Goal: Information Seeking & Learning: Learn about a topic

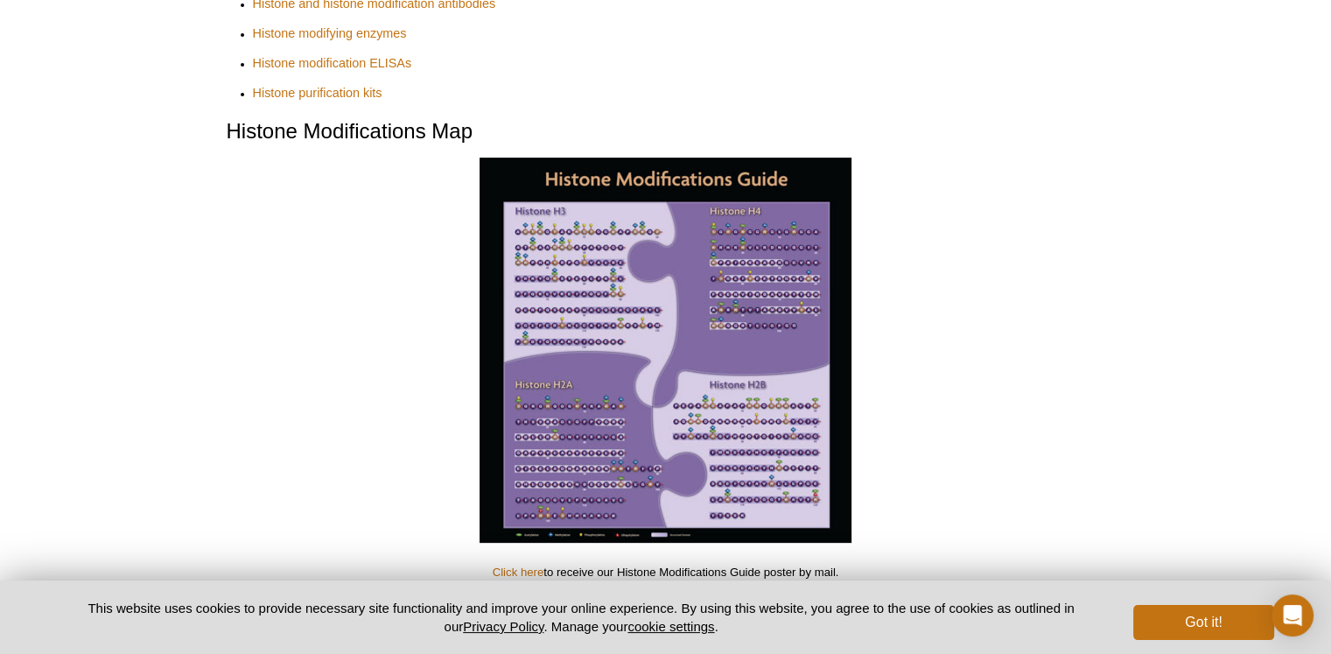
scroll to position [440, 0]
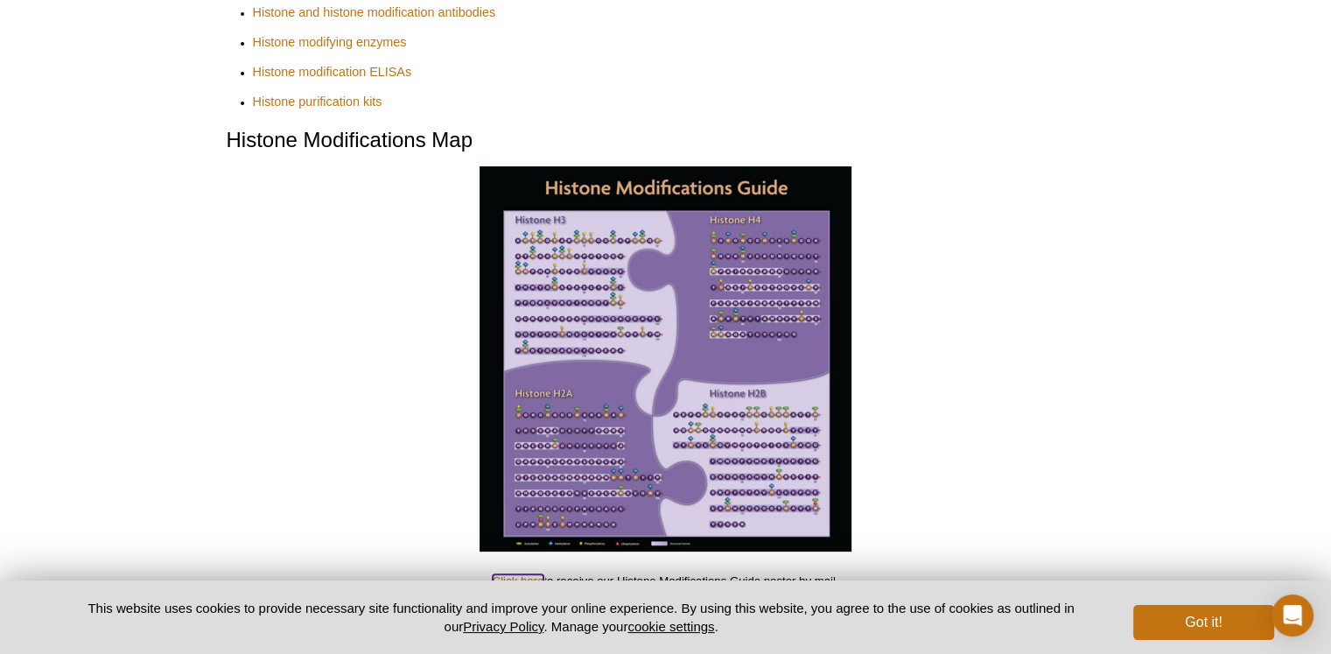
click at [518, 574] on link "Click here" at bounding box center [519, 580] width 52 height 13
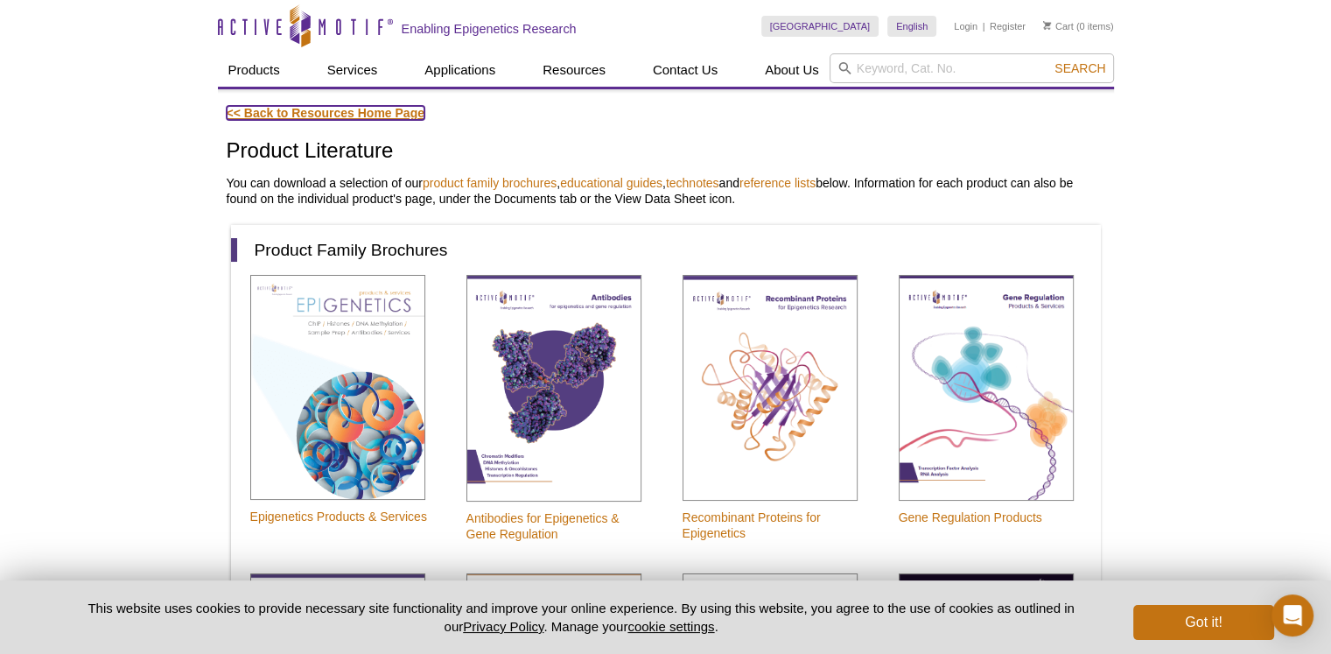
click at [264, 112] on link "<< Back to Resources Home Page" at bounding box center [326, 113] width 198 height 14
